Goal: Transaction & Acquisition: Purchase product/service

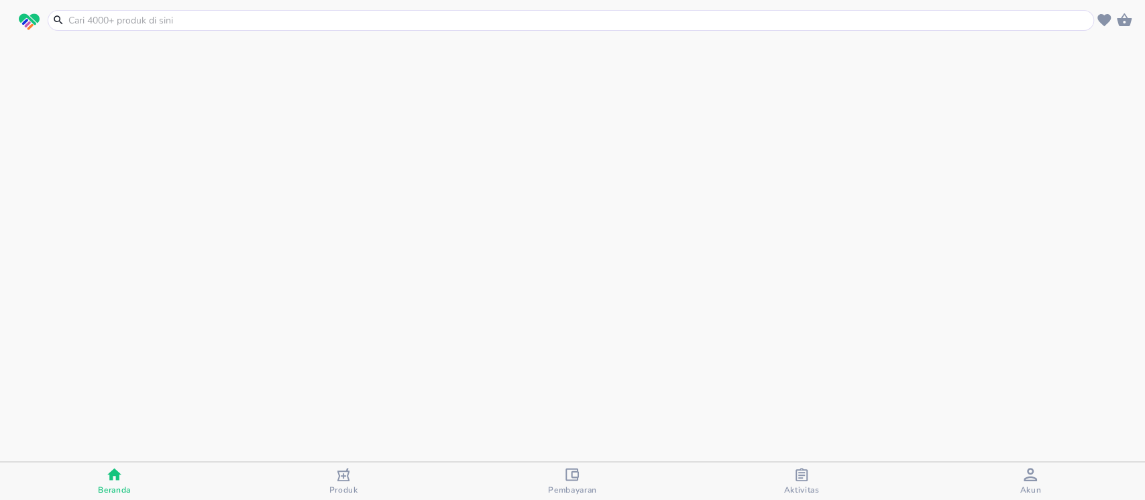
click at [1035, 478] on icon "button" at bounding box center [1030, 474] width 13 height 13
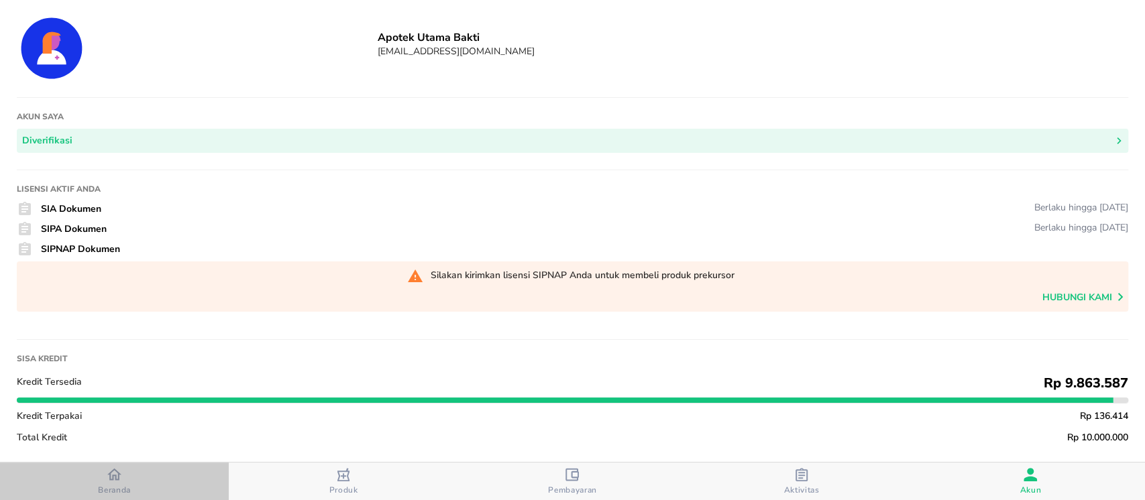
click at [134, 480] on span "Beranda" at bounding box center [114, 482] width 221 height 28
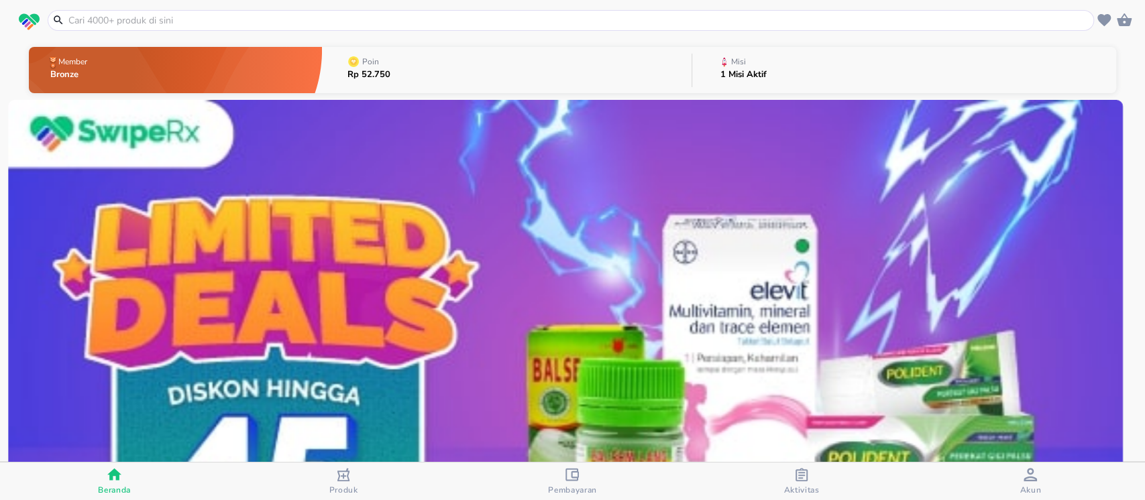
click at [351, 19] on input "text" at bounding box center [579, 20] width 1024 height 14
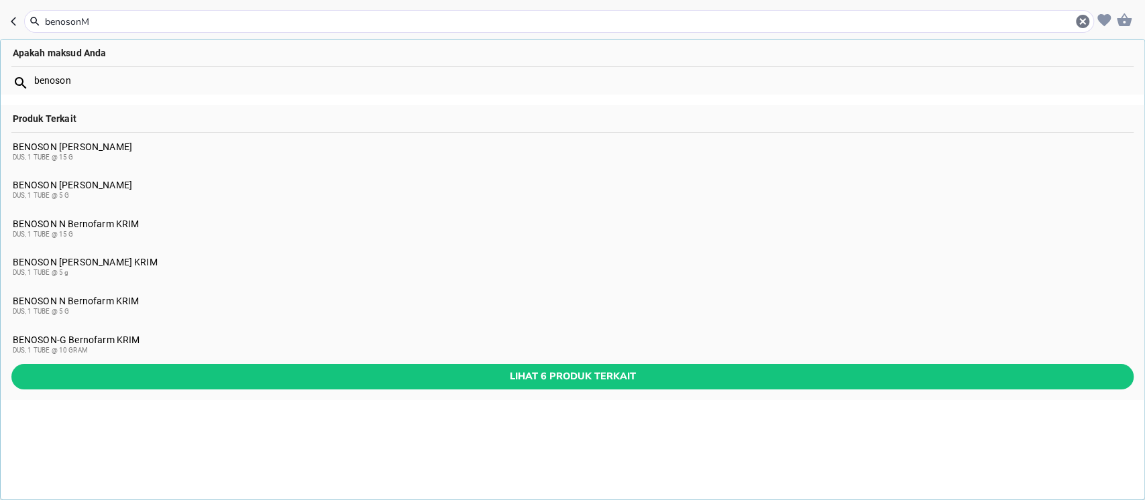
type input "benosonM"
click at [127, 258] on div "BENOSON M Bernofarm KRIM DUS, 1 TUBE @ 5 g" at bounding box center [573, 267] width 1120 height 21
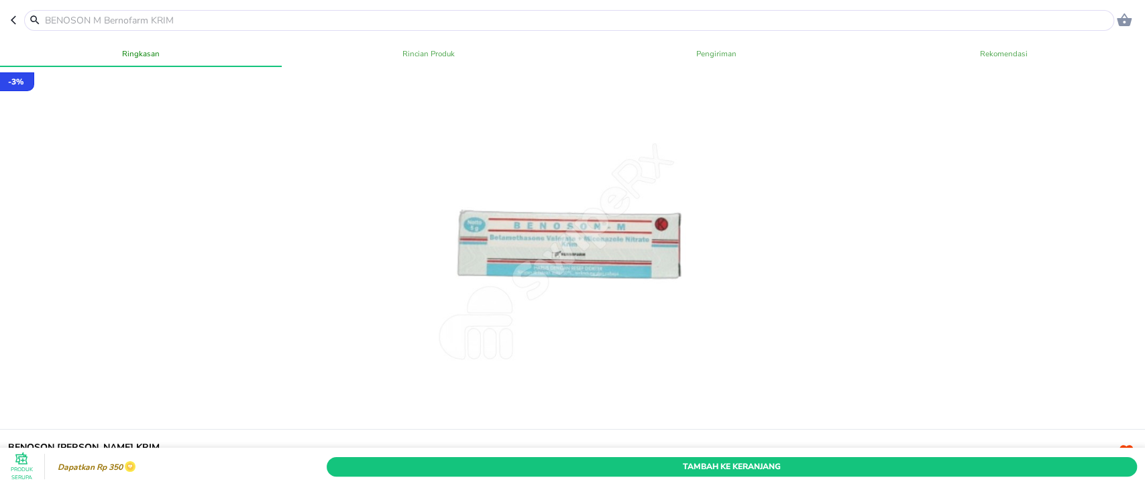
click at [612, 459] on span "Tambah Ke Keranjang" at bounding box center [732, 466] width 790 height 14
click at [612, 448] on div "Produk Serupa Dapatkan Rp 350 Tambah Ke Keranjang ;" at bounding box center [572, 476] width 1150 height 56
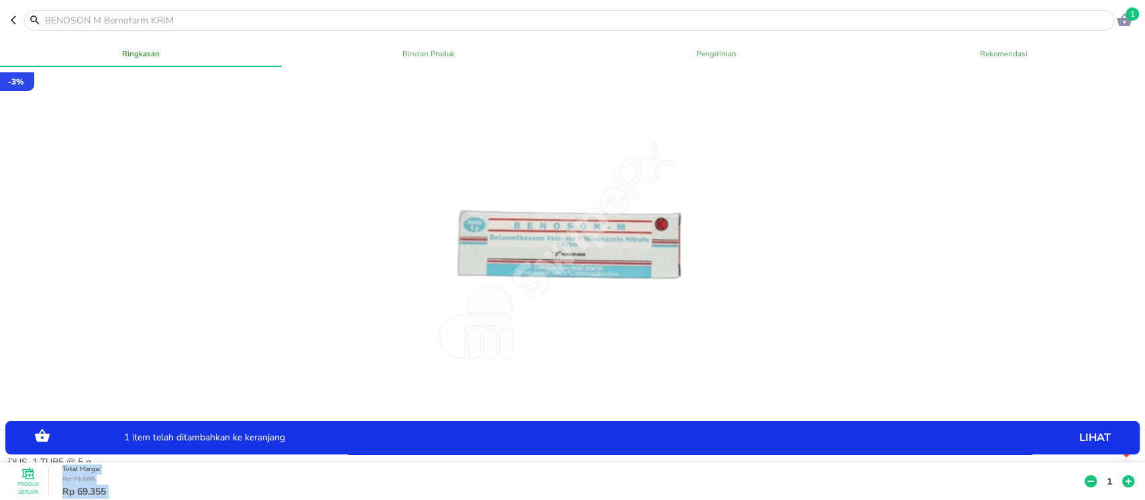
click at [1103, 474] on p "1" at bounding box center [1109, 481] width 12 height 14
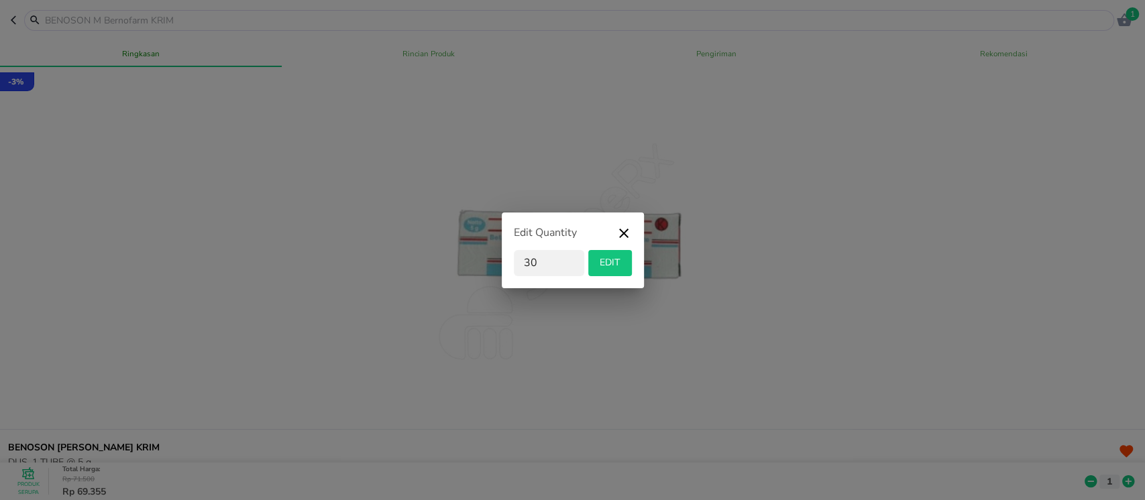
type input "30"
click at [606, 268] on span "EDIT" at bounding box center [610, 263] width 33 height 17
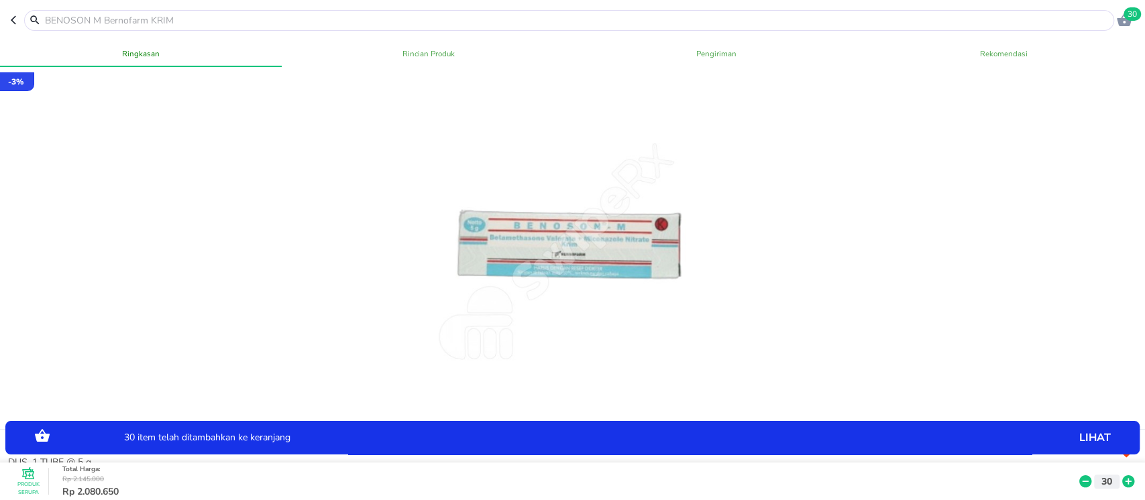
click at [1128, 17] on span "30" at bounding box center [1132, 13] width 17 height 13
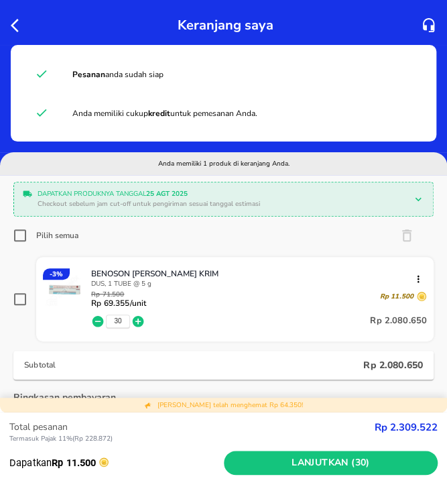
click at [11, 24] on div at bounding box center [20, 24] width 25 height 21
click at [16, 32] on icon "button" at bounding box center [19, 25] width 16 height 16
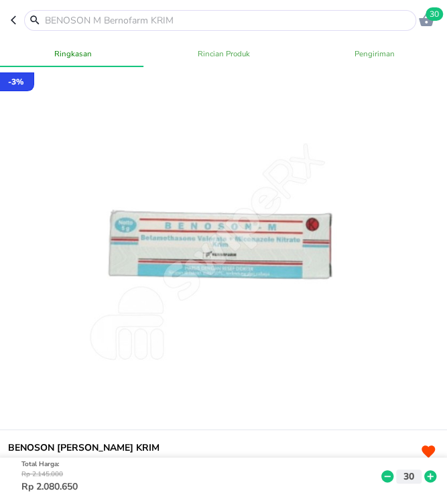
click at [70, 24] on input "text" at bounding box center [229, 20] width 370 height 14
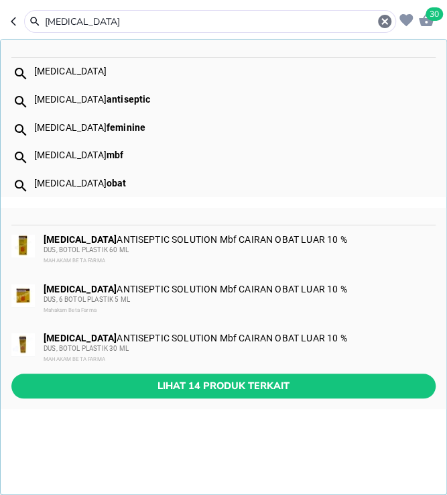
type input "betadine"
click at [240, 347] on div "DUS, BOTOL PLASTIK 30 ML" at bounding box center [239, 348] width 391 height 11
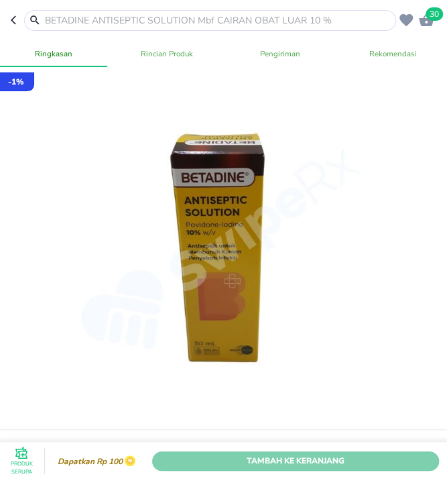
click at [335, 454] on span "Tambah Ke Keranjang" at bounding box center [295, 461] width 267 height 14
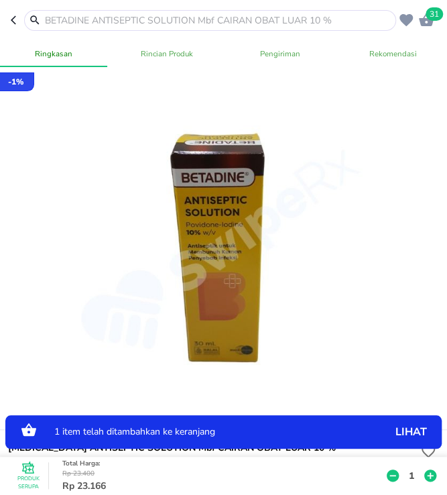
click at [406, 469] on p "1" at bounding box center [412, 476] width 12 height 14
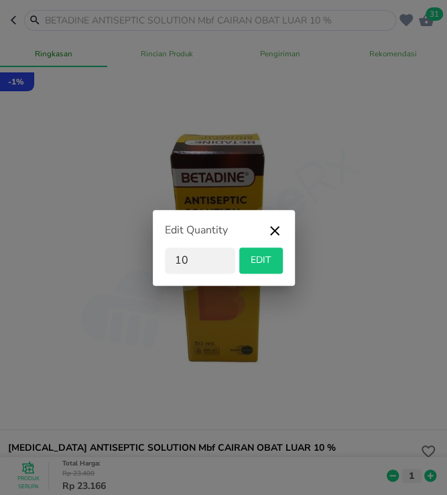
type input "10"
click at [267, 258] on span "EDIT" at bounding box center [261, 260] width 33 height 17
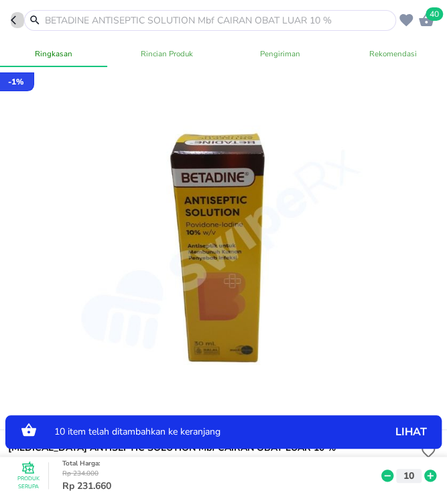
click at [11, 16] on icon "button" at bounding box center [16, 20] width 11 height 11
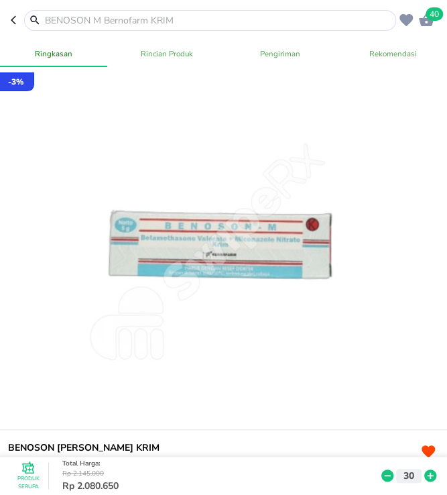
click at [98, 13] on input "text" at bounding box center [218, 20] width 349 height 14
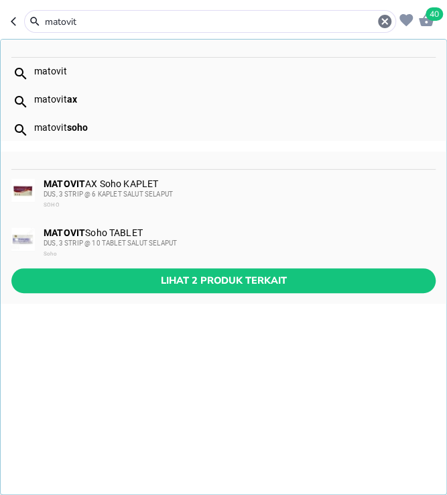
type input "matovit"
click at [184, 182] on div "MATOVIT AX Soho KAPLET DUS, 3 STRIP @ 6 KAPLET SALUT SELAPUT SOHO" at bounding box center [239, 194] width 391 height 32
click at [184, 182] on div at bounding box center [224, 252] width 320 height 320
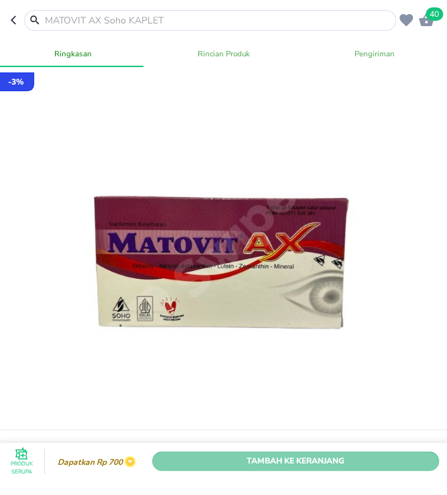
click at [315, 454] on span "Tambah Ke Keranjang" at bounding box center [295, 461] width 267 height 14
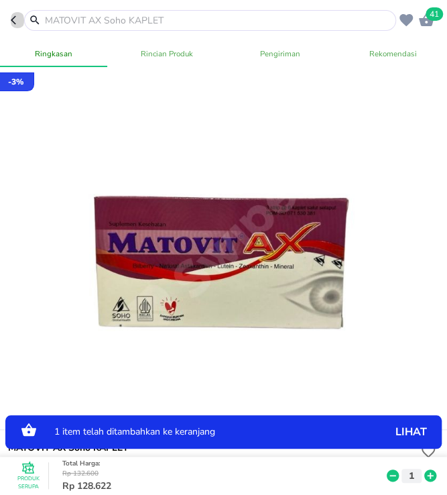
click at [11, 21] on icon "button" at bounding box center [16, 20] width 11 height 11
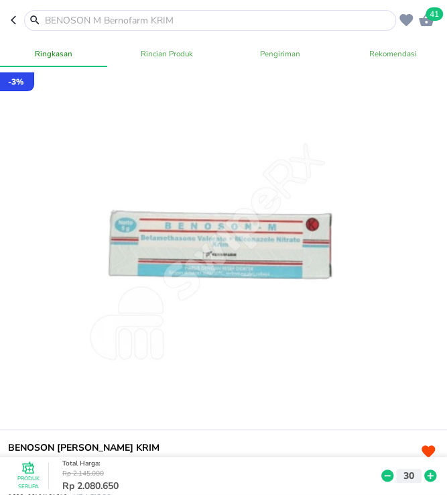
click at [78, 21] on input "text" at bounding box center [218, 20] width 349 height 14
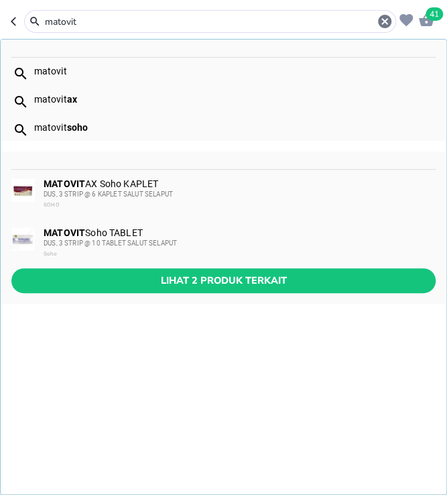
type input "matovit"
click at [144, 233] on div "MATOVIT Soho TABLET DUS, 3 STRIP @ 10 TABLET SALUT SELAPUT Soho" at bounding box center [239, 243] width 391 height 32
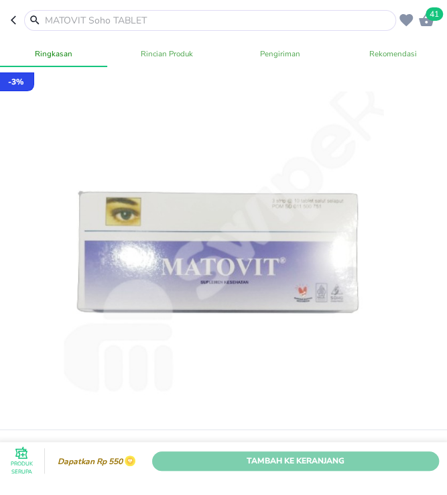
click at [369, 454] on span "Tambah Ke Keranjang" at bounding box center [295, 461] width 267 height 14
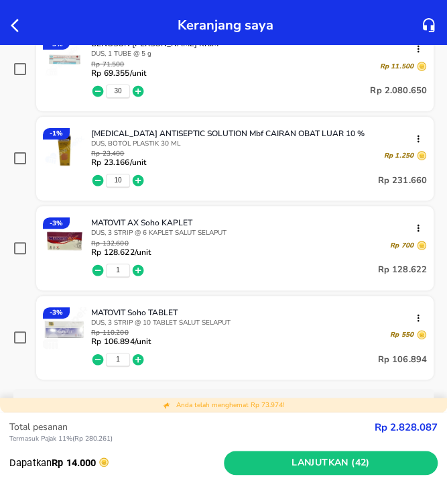
scroll to position [250, 0]
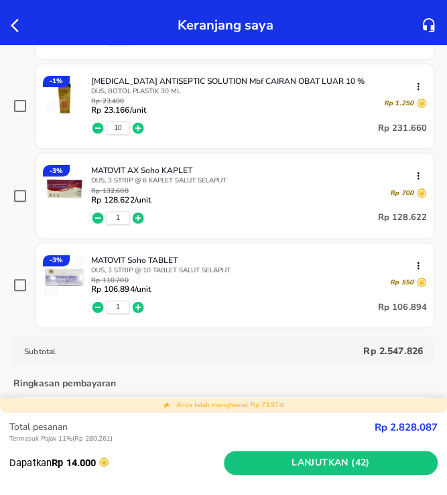
click at [14, 196] on input "checkbox" at bounding box center [19, 195] width 13 height 13
checkbox input "true"
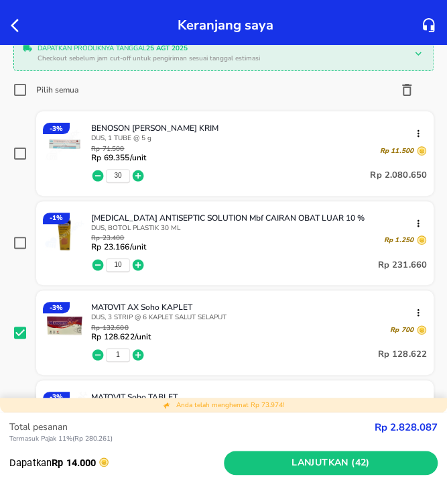
scroll to position [107, 0]
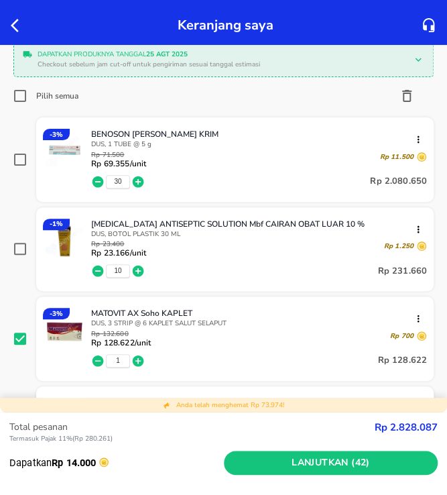
click at [399, 94] on icon "button" at bounding box center [407, 96] width 16 height 16
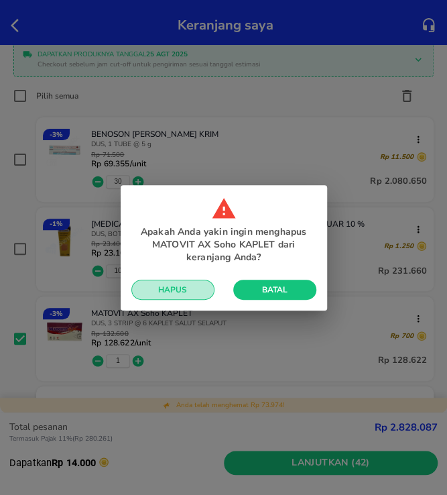
click at [189, 288] on span "Hapus" at bounding box center [173, 289] width 62 height 11
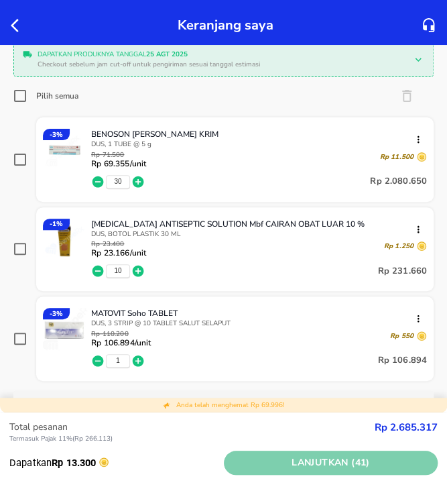
click at [265, 468] on span "Lanjutkan (41)" at bounding box center [331, 463] width 204 height 17
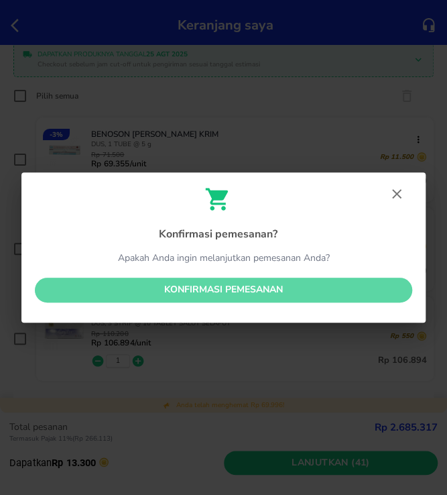
click at [333, 290] on span "Konfirmasi pemesanan" at bounding box center [224, 290] width 356 height 17
